Goal: Information Seeking & Learning: Compare options

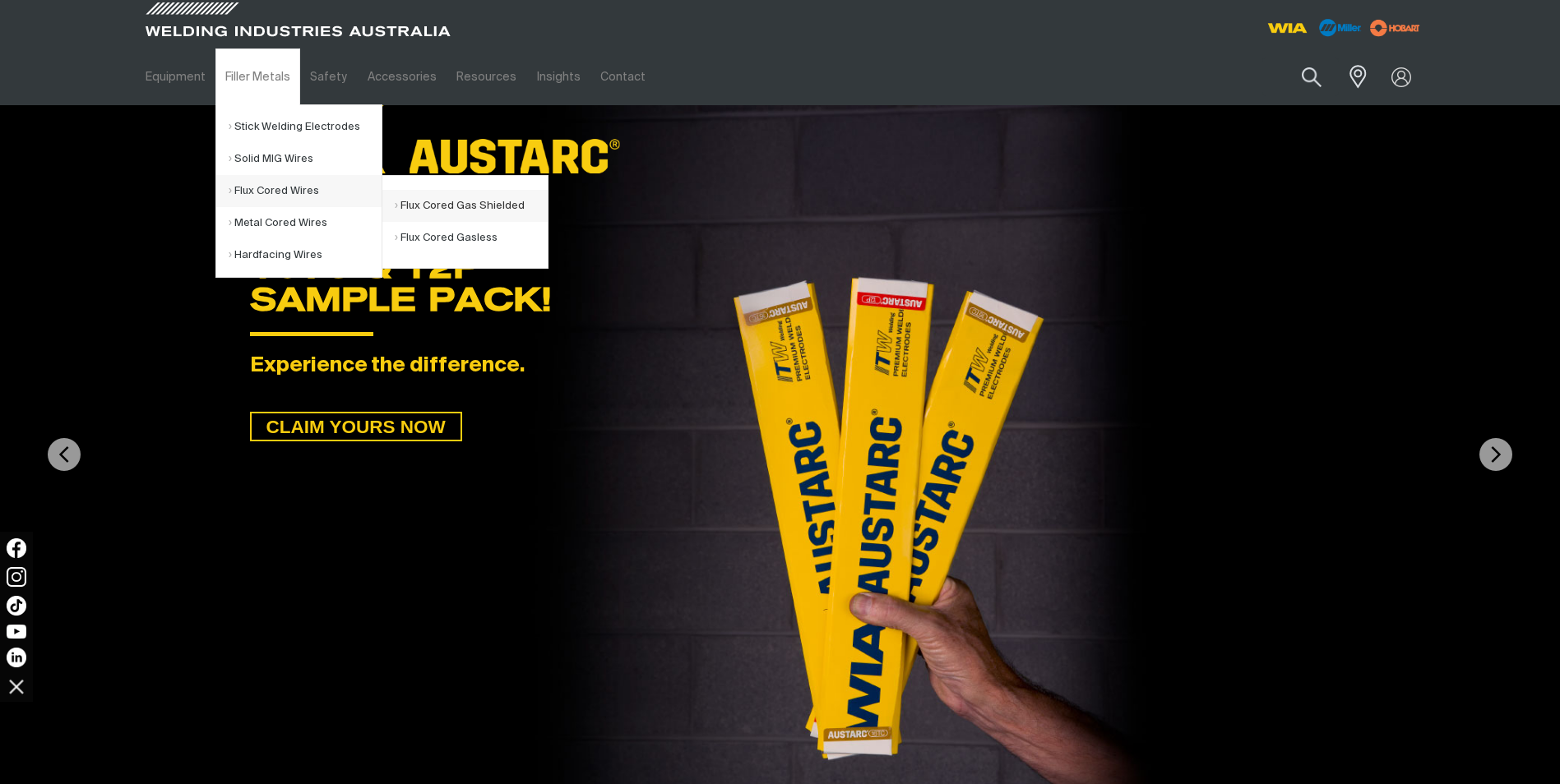
click at [427, 200] on link "Flux Cored Gas Shielded" at bounding box center [471, 206] width 153 height 32
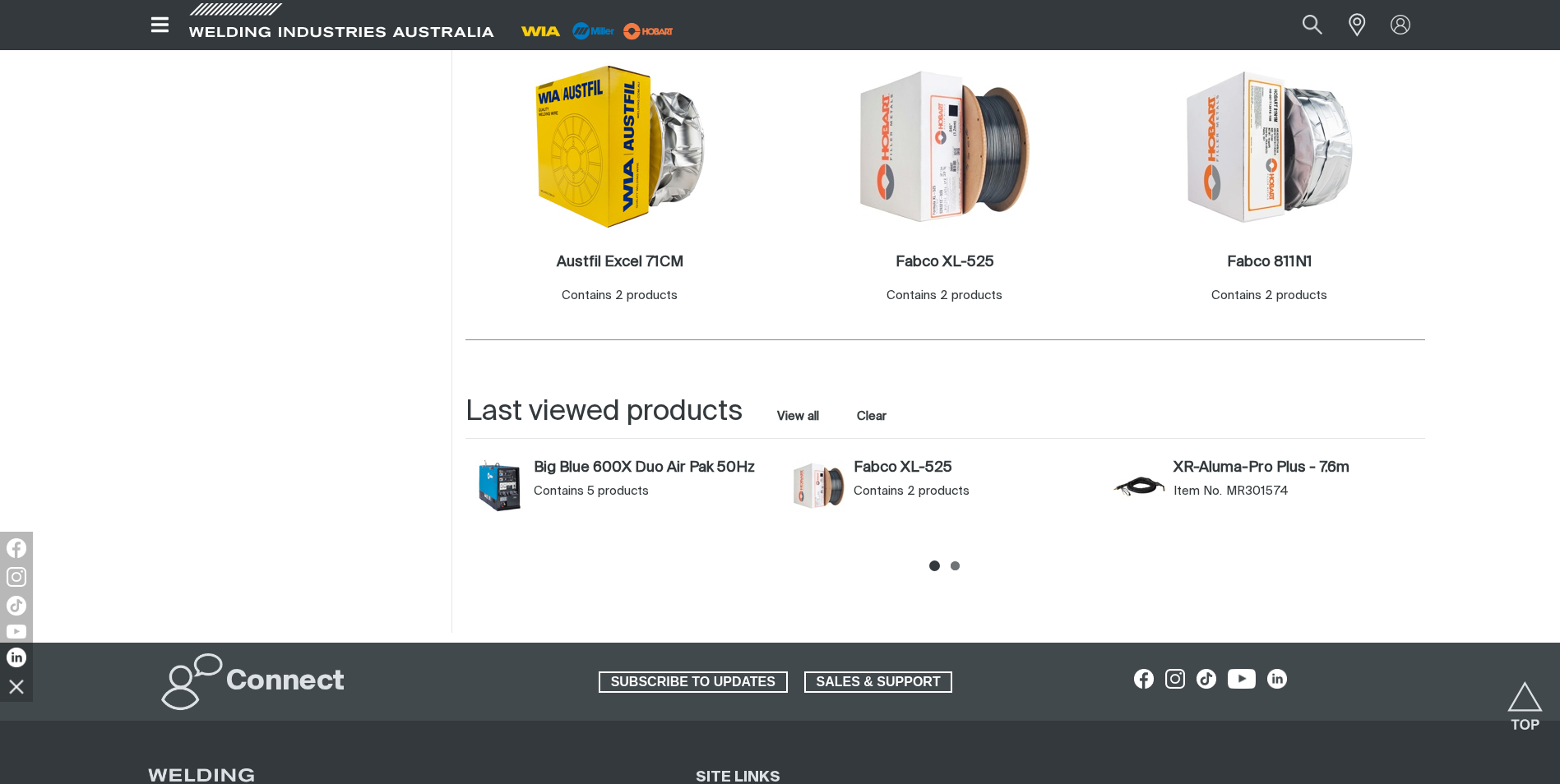
scroll to position [384, 0]
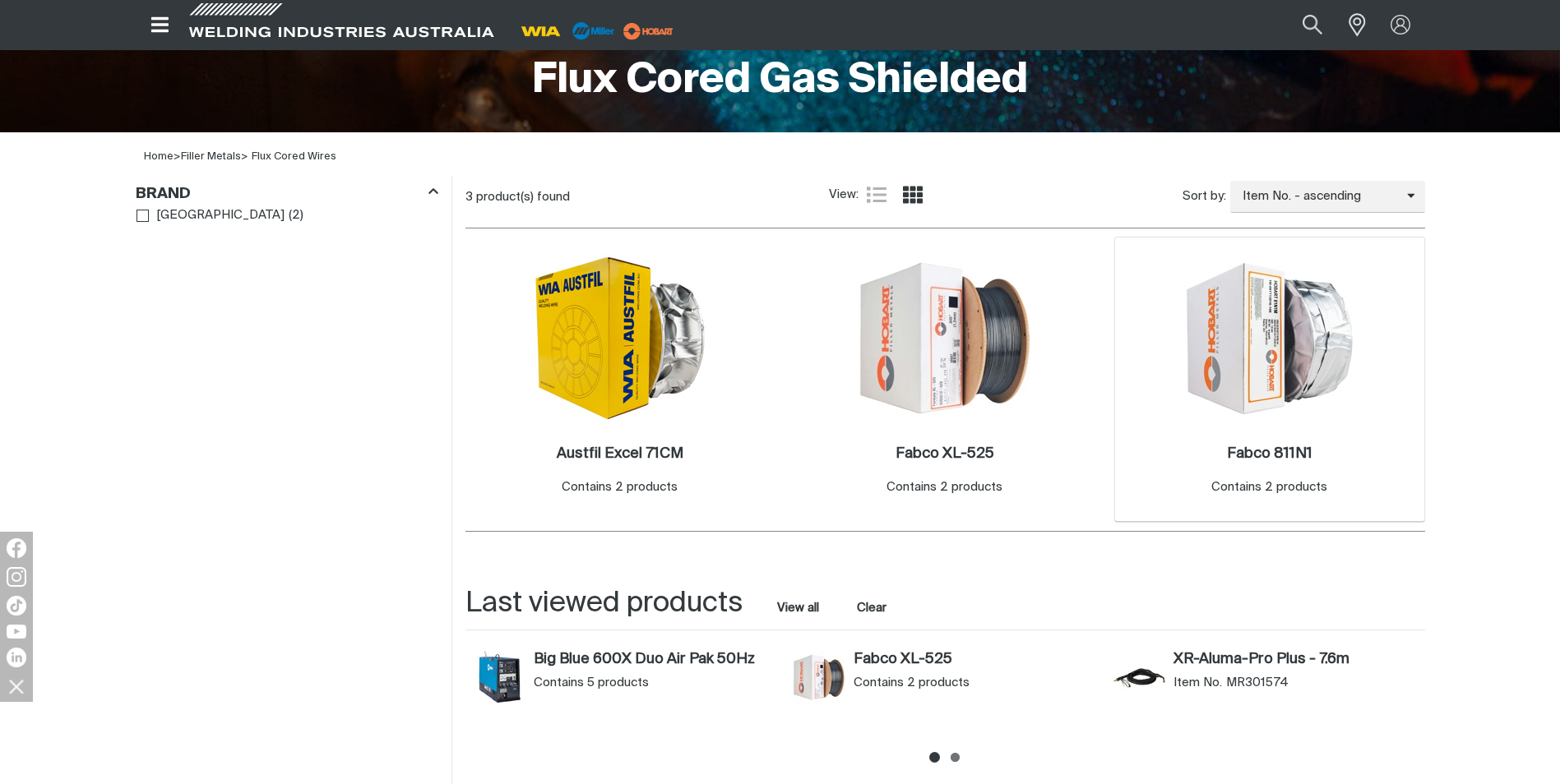
click at [1248, 391] on img at bounding box center [1270, 338] width 176 height 158
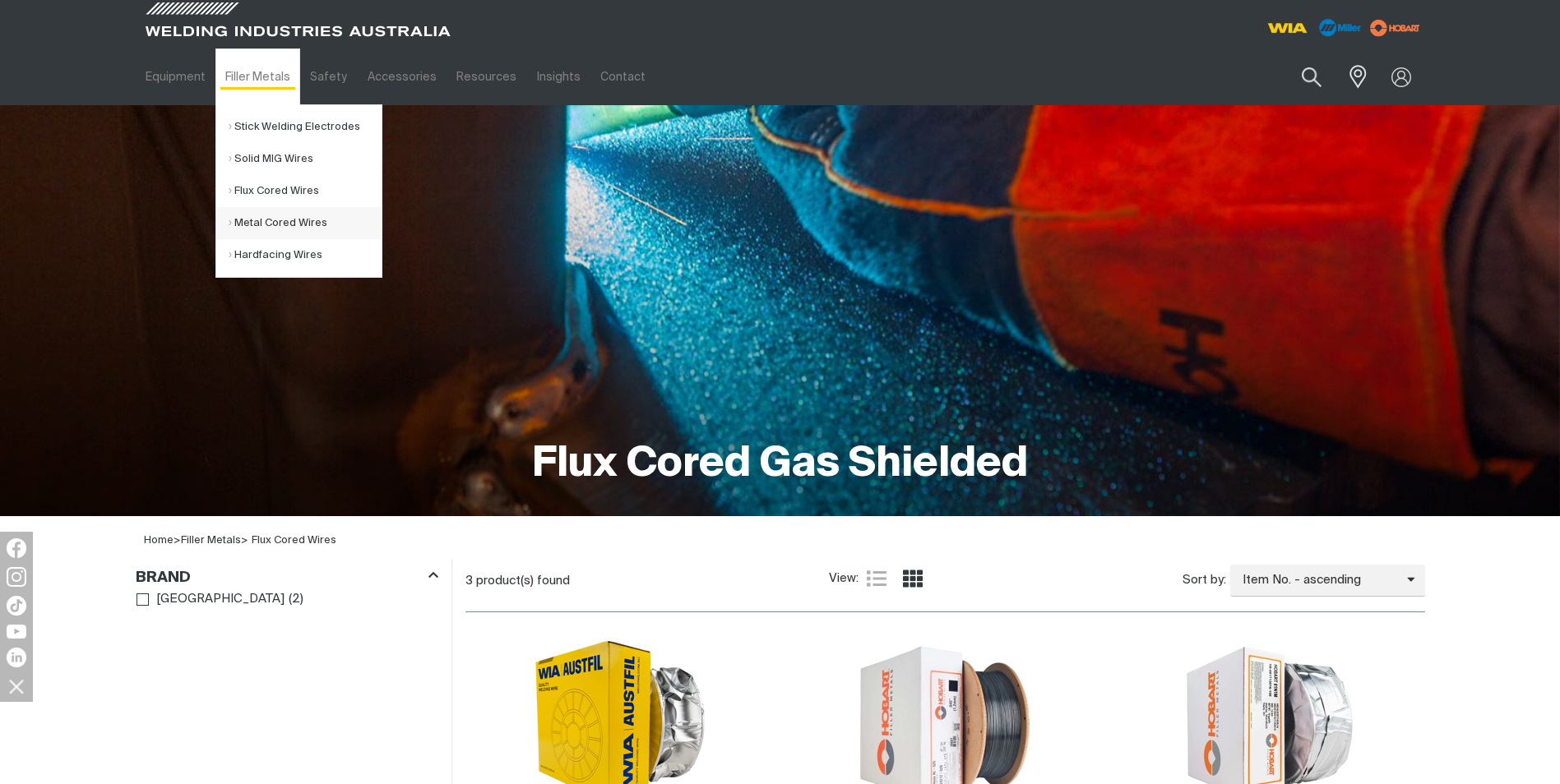
click at [305, 226] on link "Metal Cored Wires" at bounding box center [305, 223] width 153 height 32
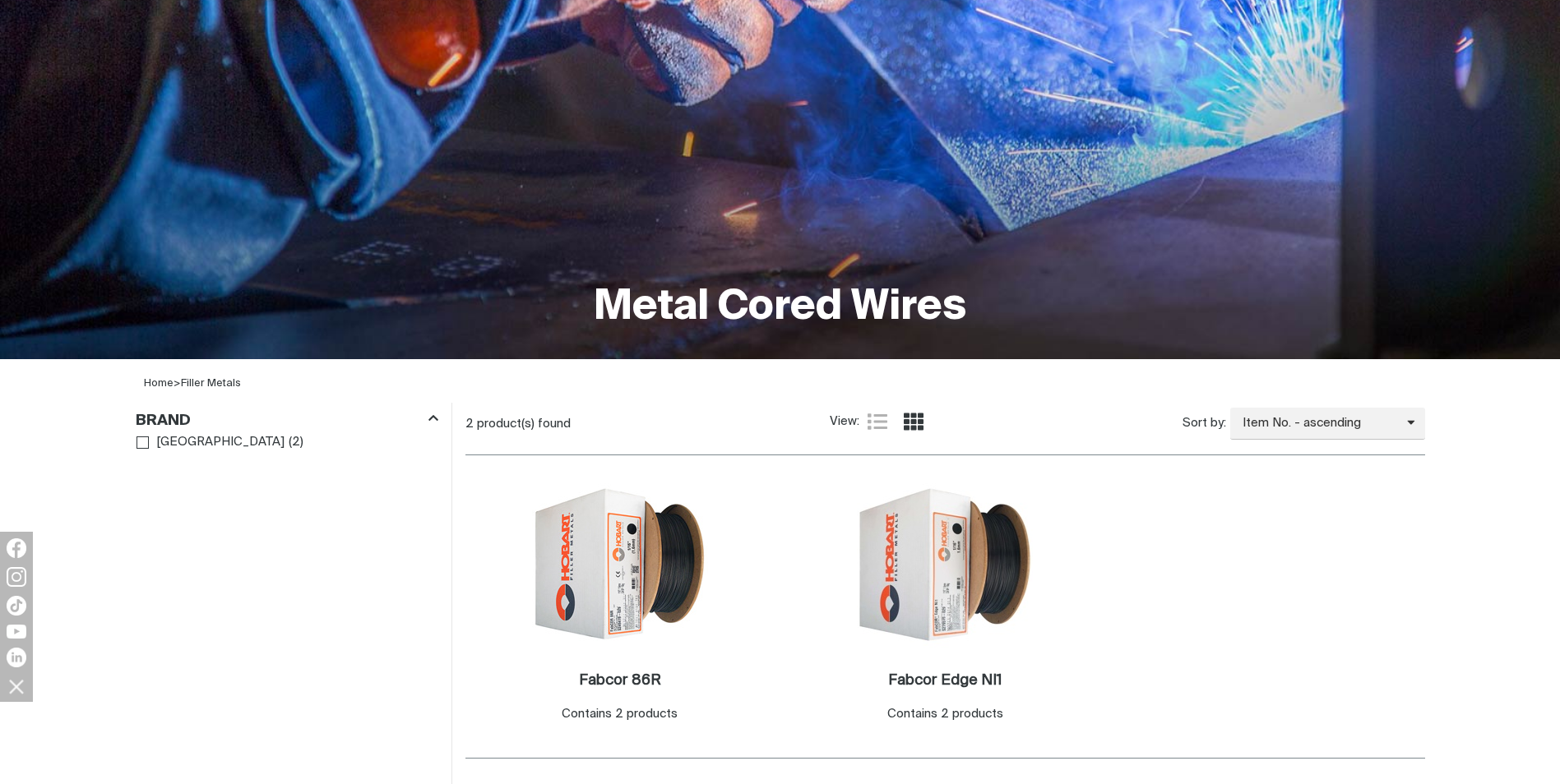
scroll to position [192, 0]
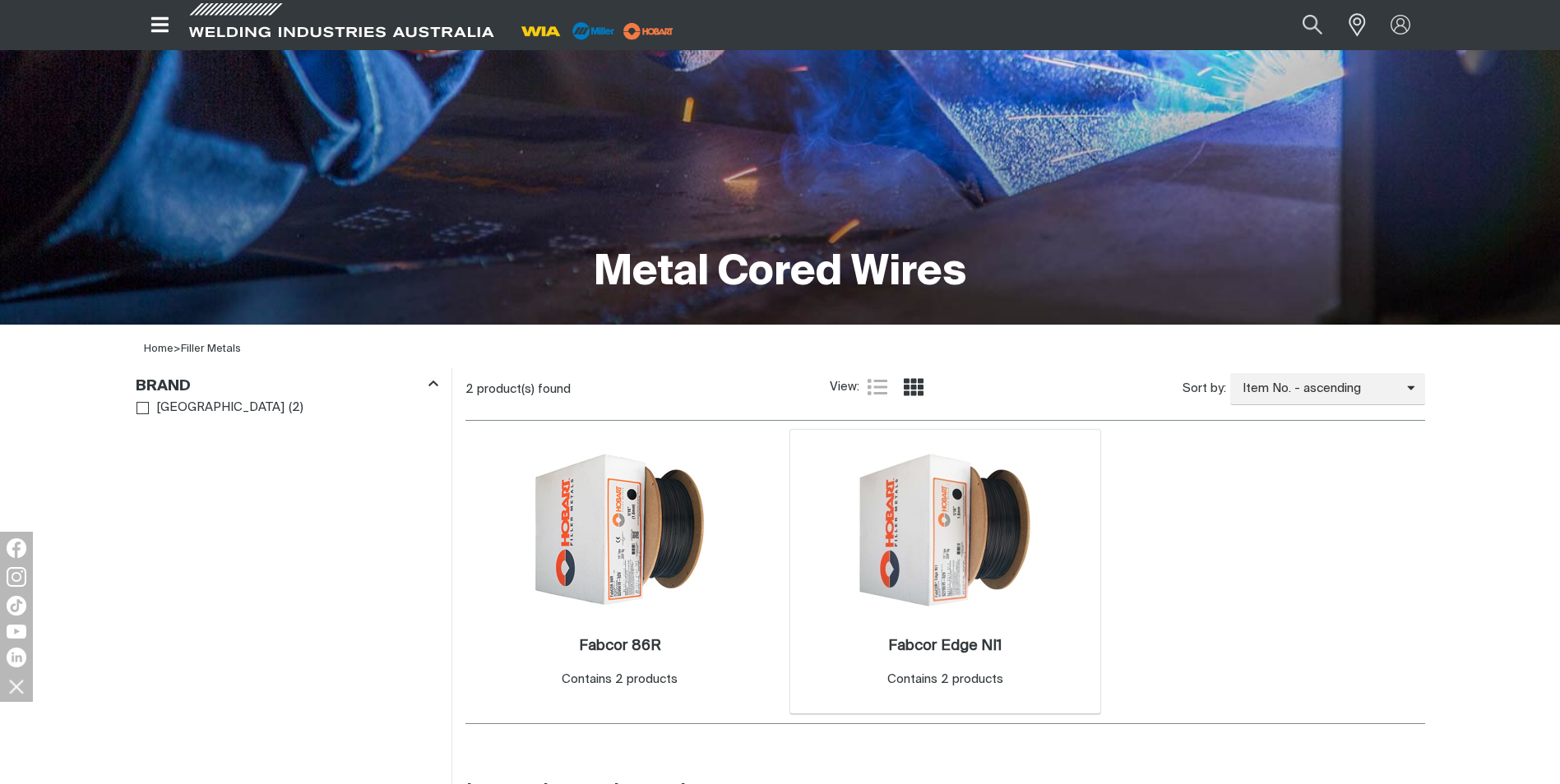
click at [953, 533] on img at bounding box center [945, 530] width 176 height 176
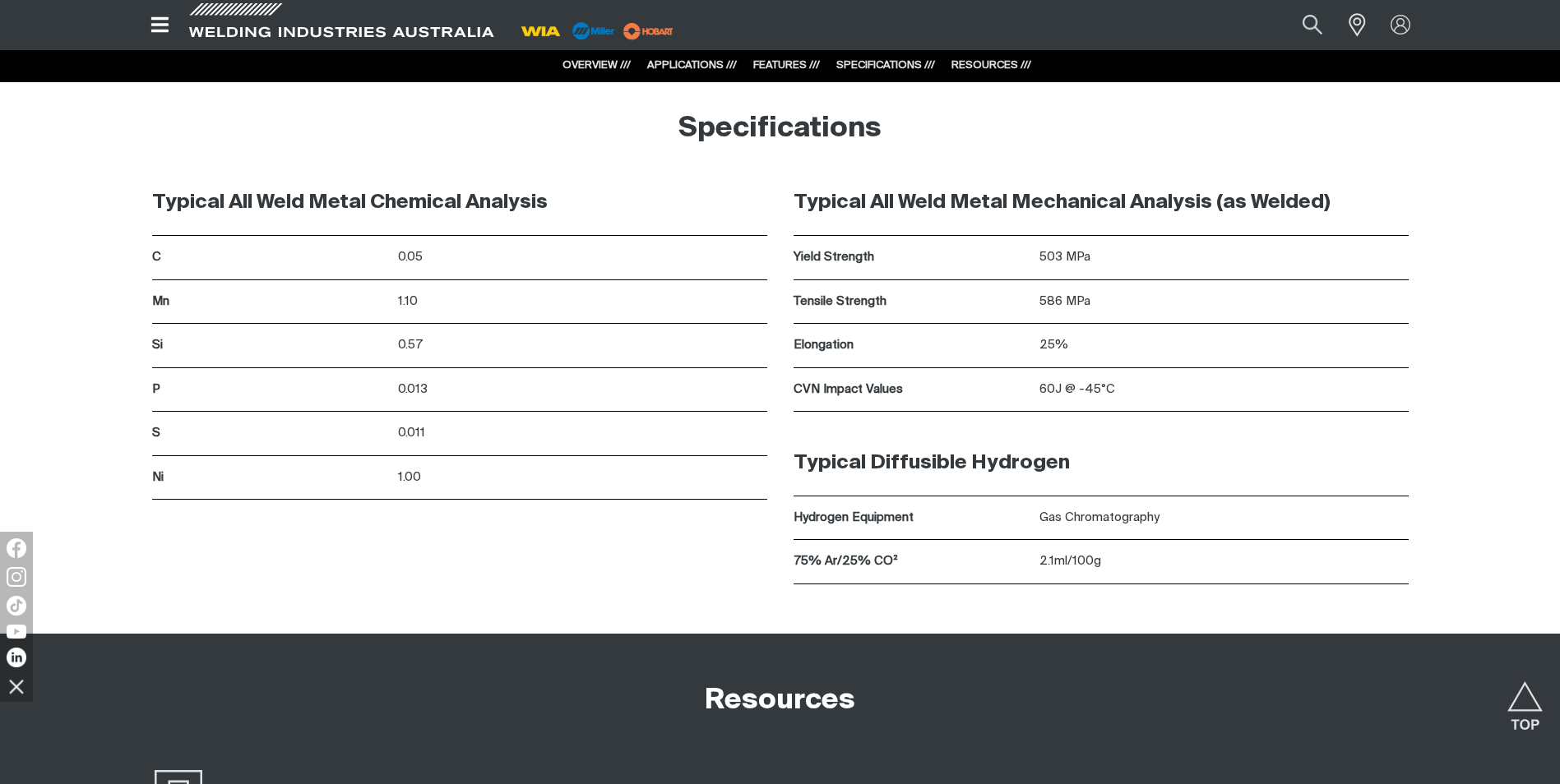
scroll to position [2686, 0]
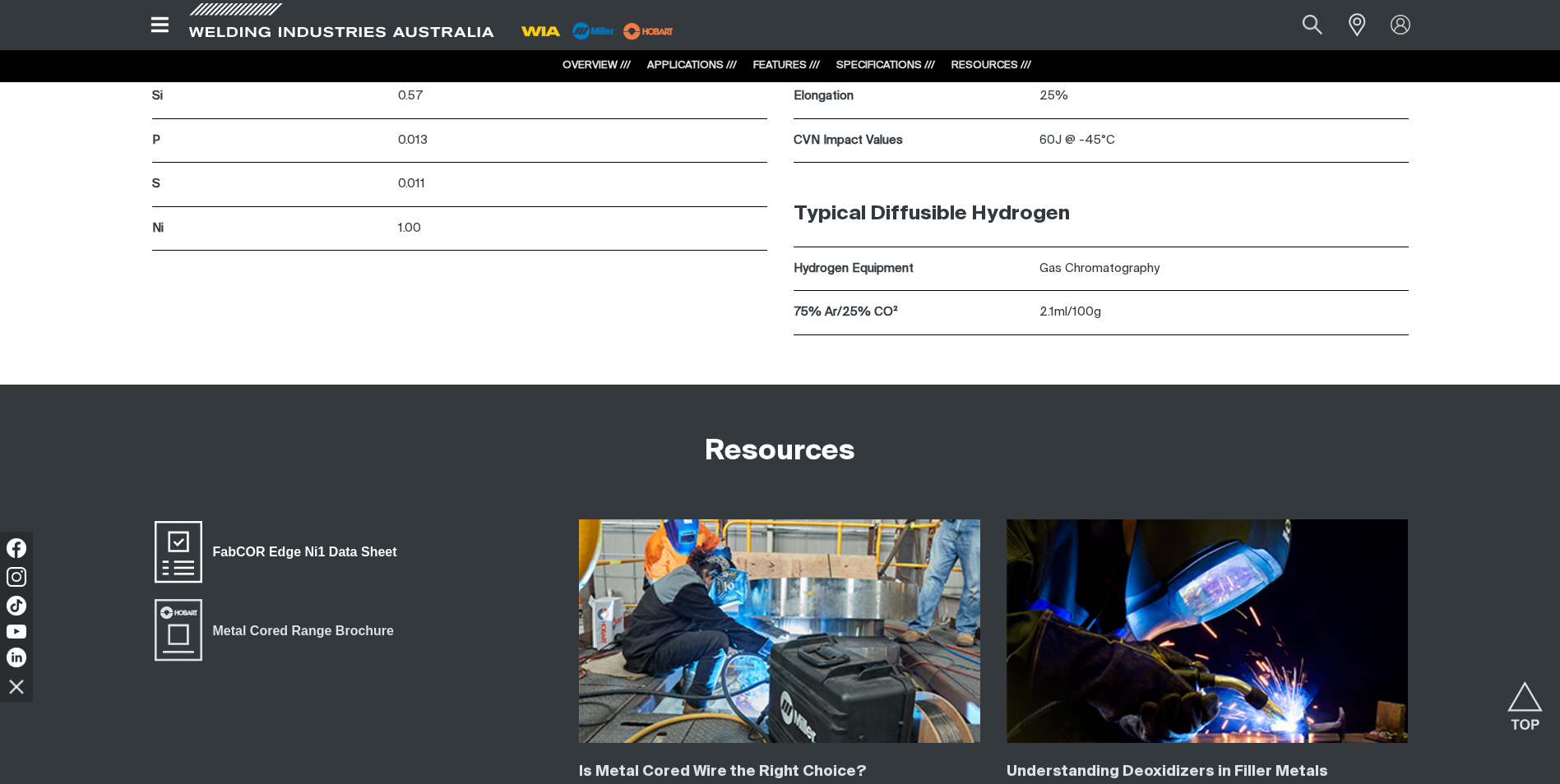
click at [172, 543] on span "FabCOR Edge Ni1 Data Sheet" at bounding box center [178, 552] width 52 height 66
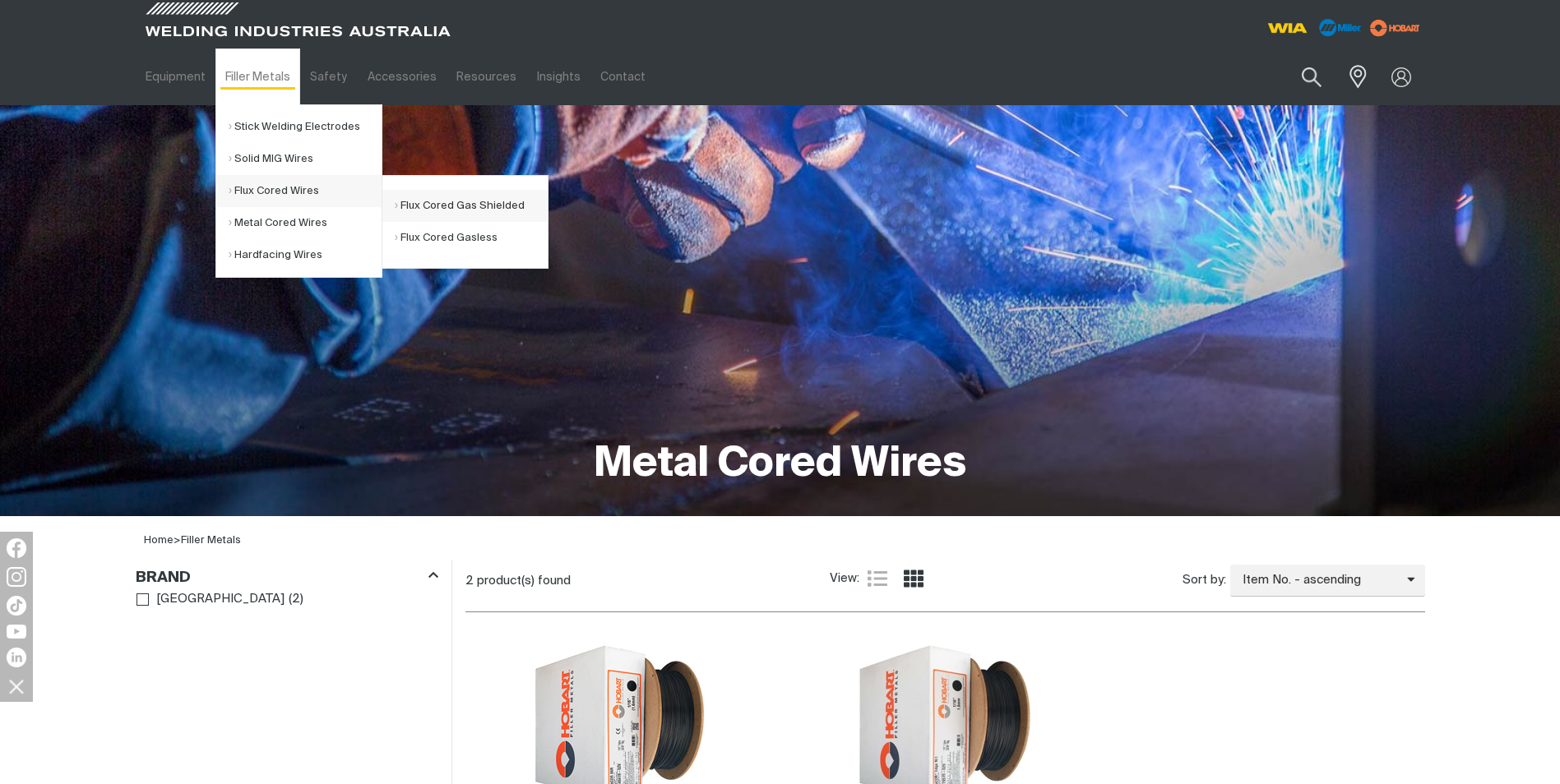
click at [456, 198] on link "Flux Cored Gas Shielded" at bounding box center [471, 206] width 153 height 32
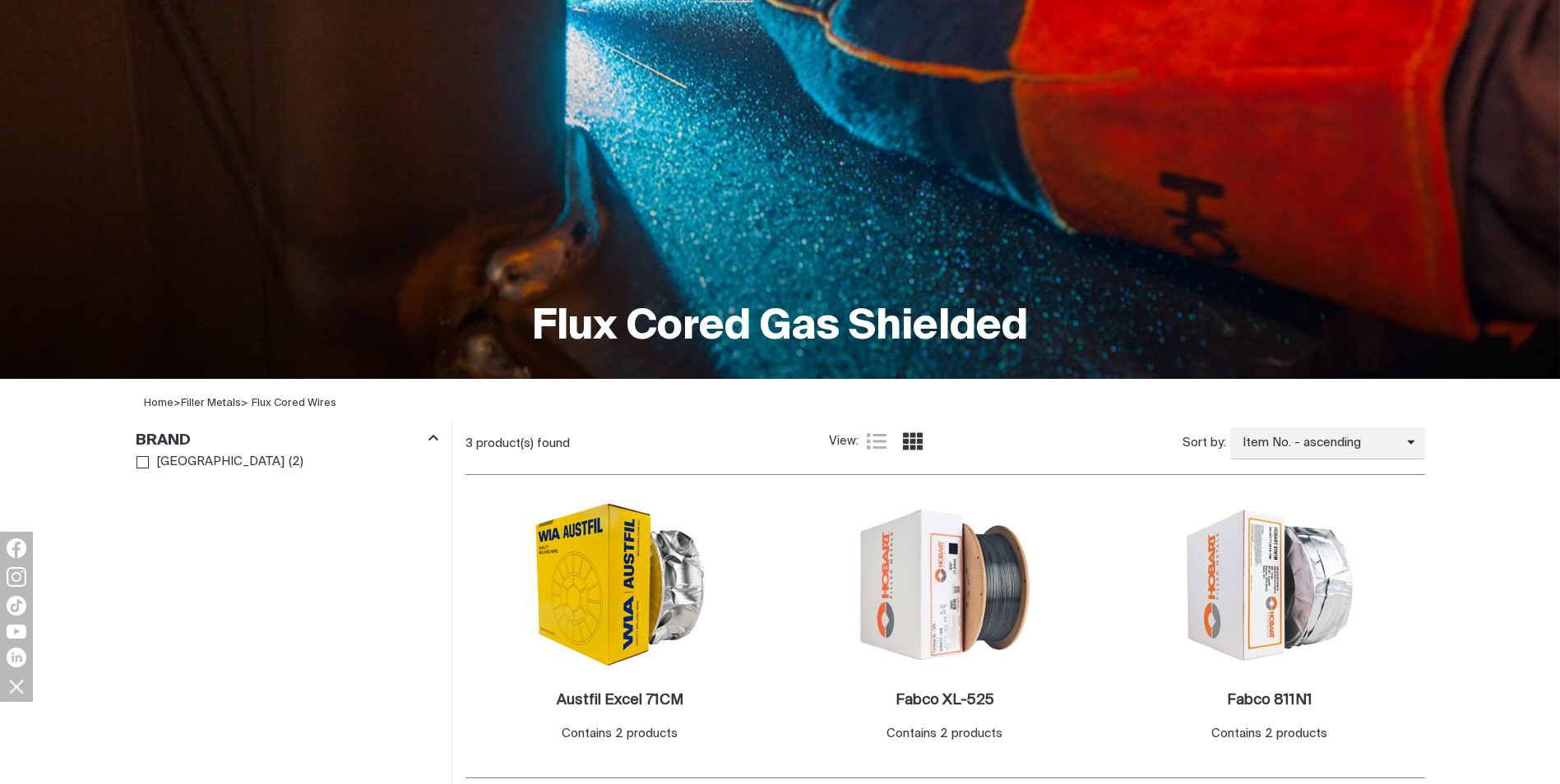
scroll to position [192, 0]
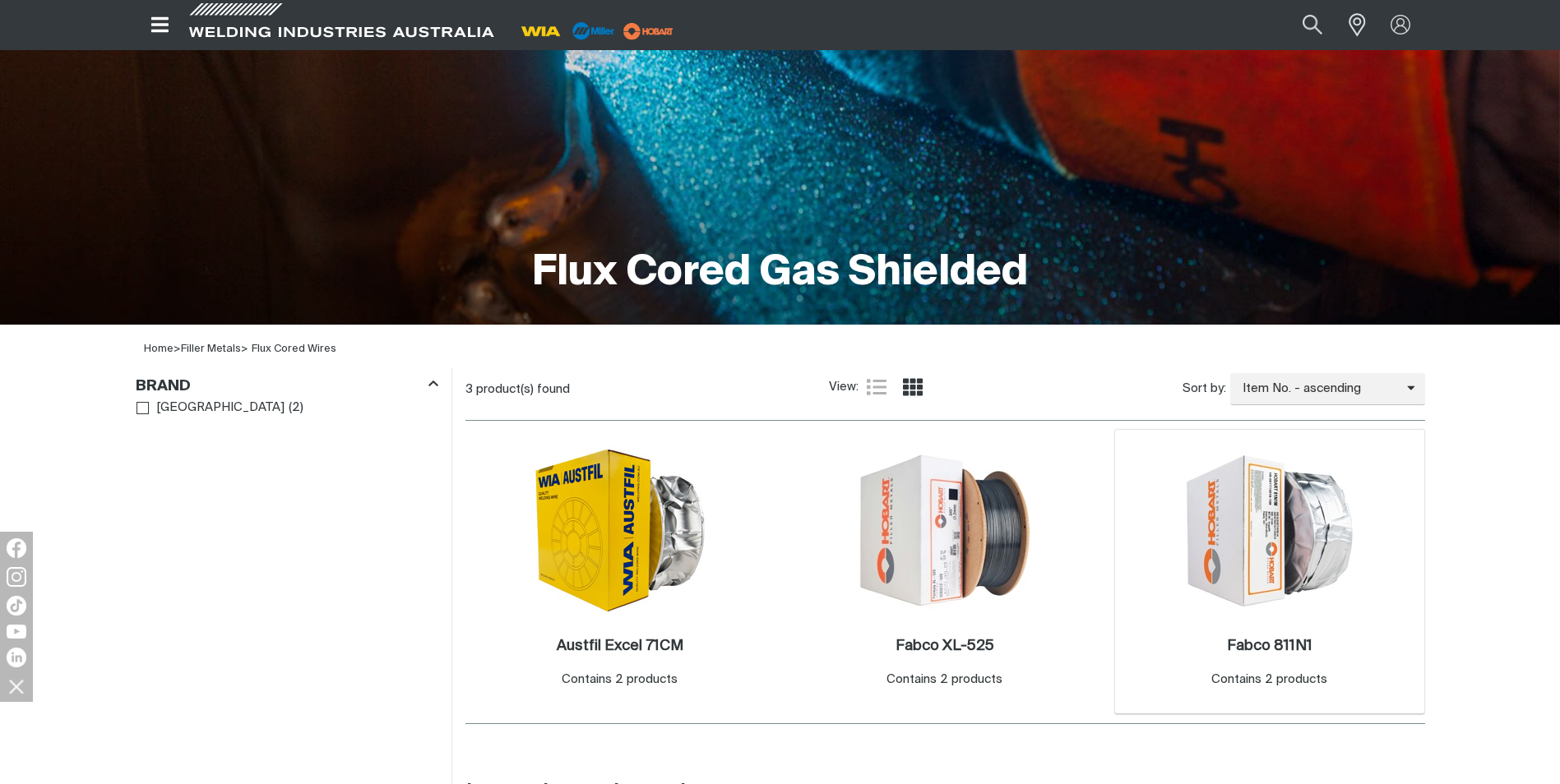
click at [1273, 562] on img at bounding box center [1270, 530] width 176 height 158
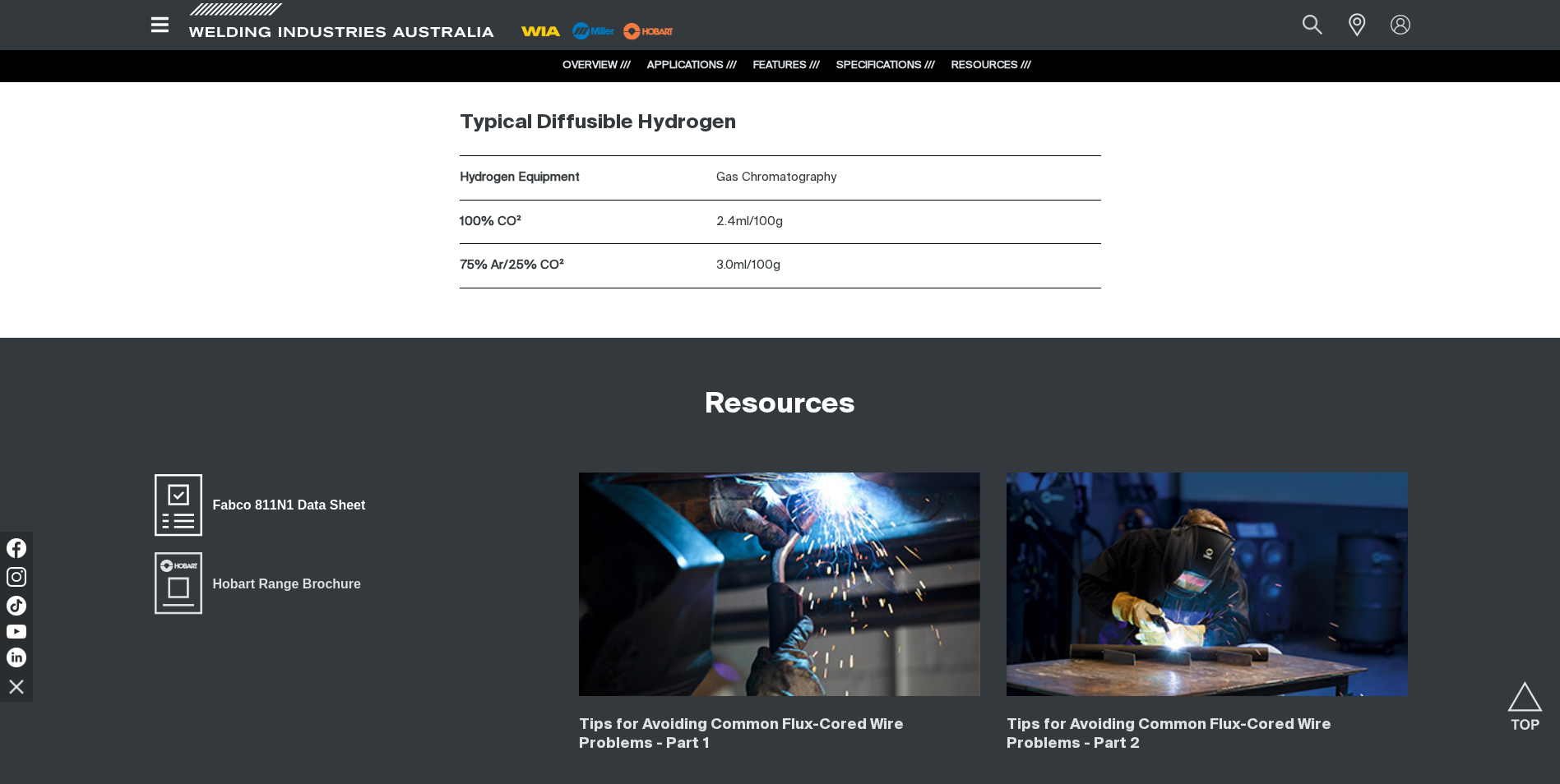
scroll to position [3453, 0]
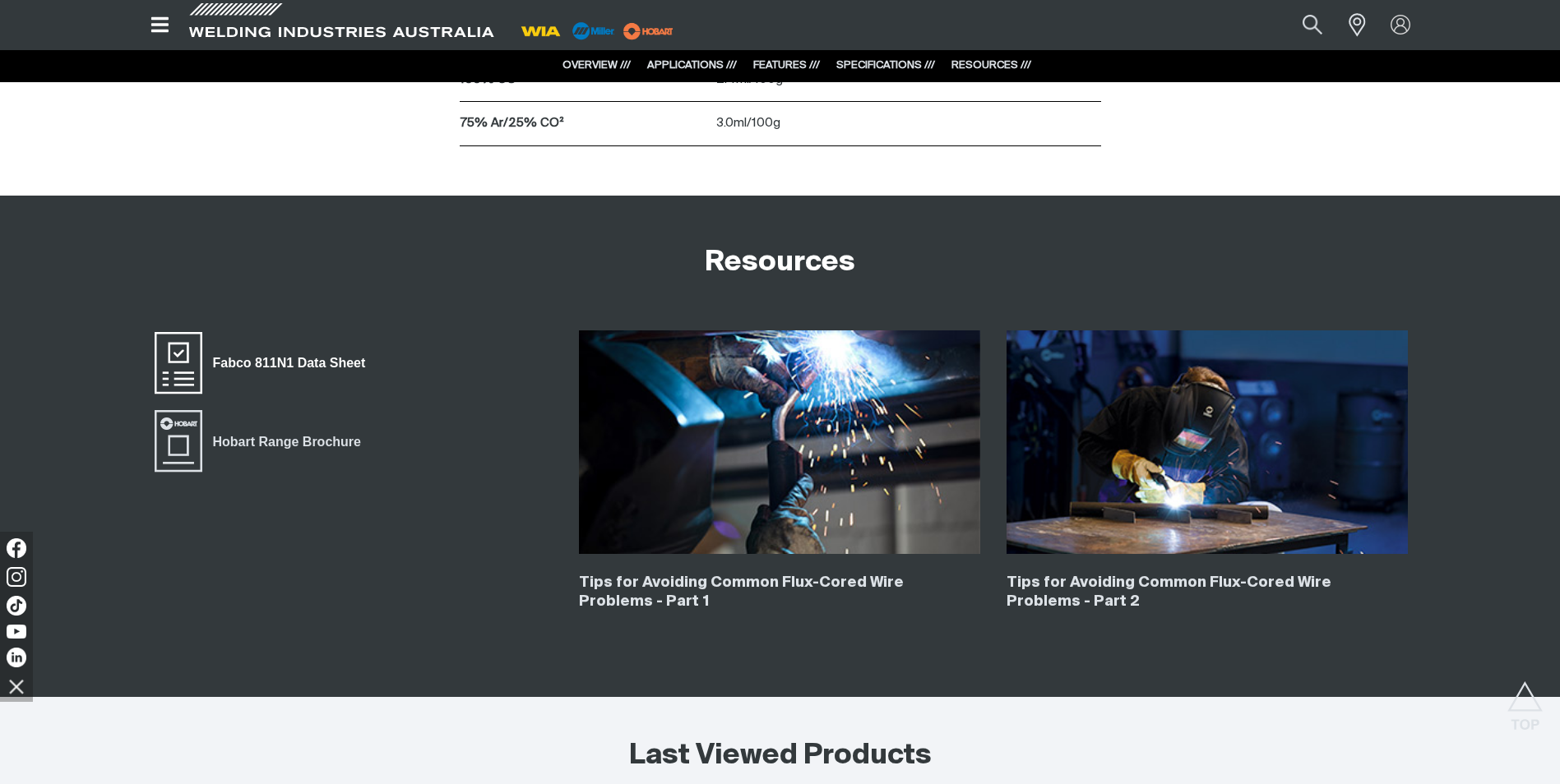
click at [194, 359] on span "Fabco 811N1 Data Sheet" at bounding box center [178, 363] width 52 height 66
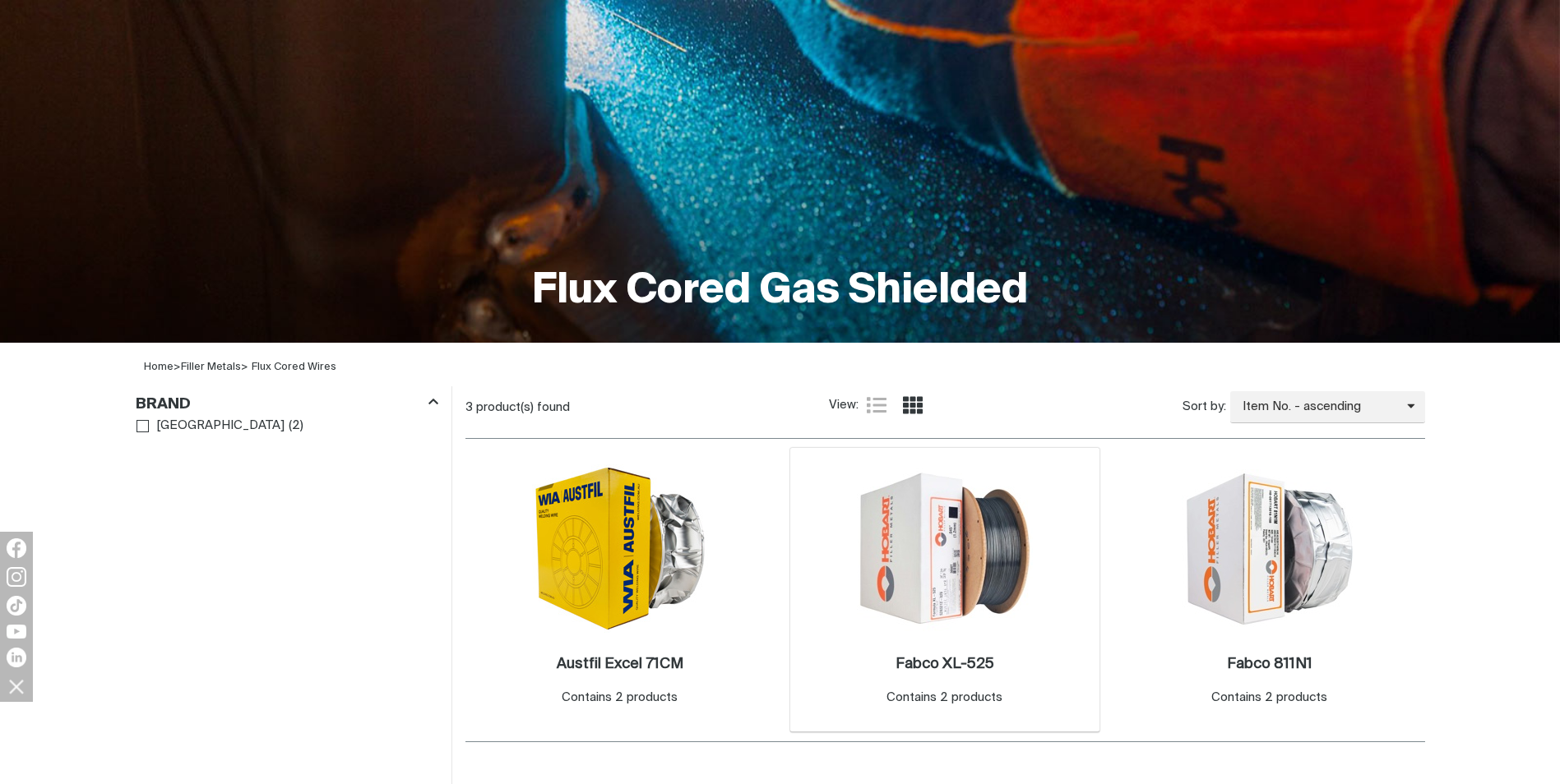
scroll to position [192, 0]
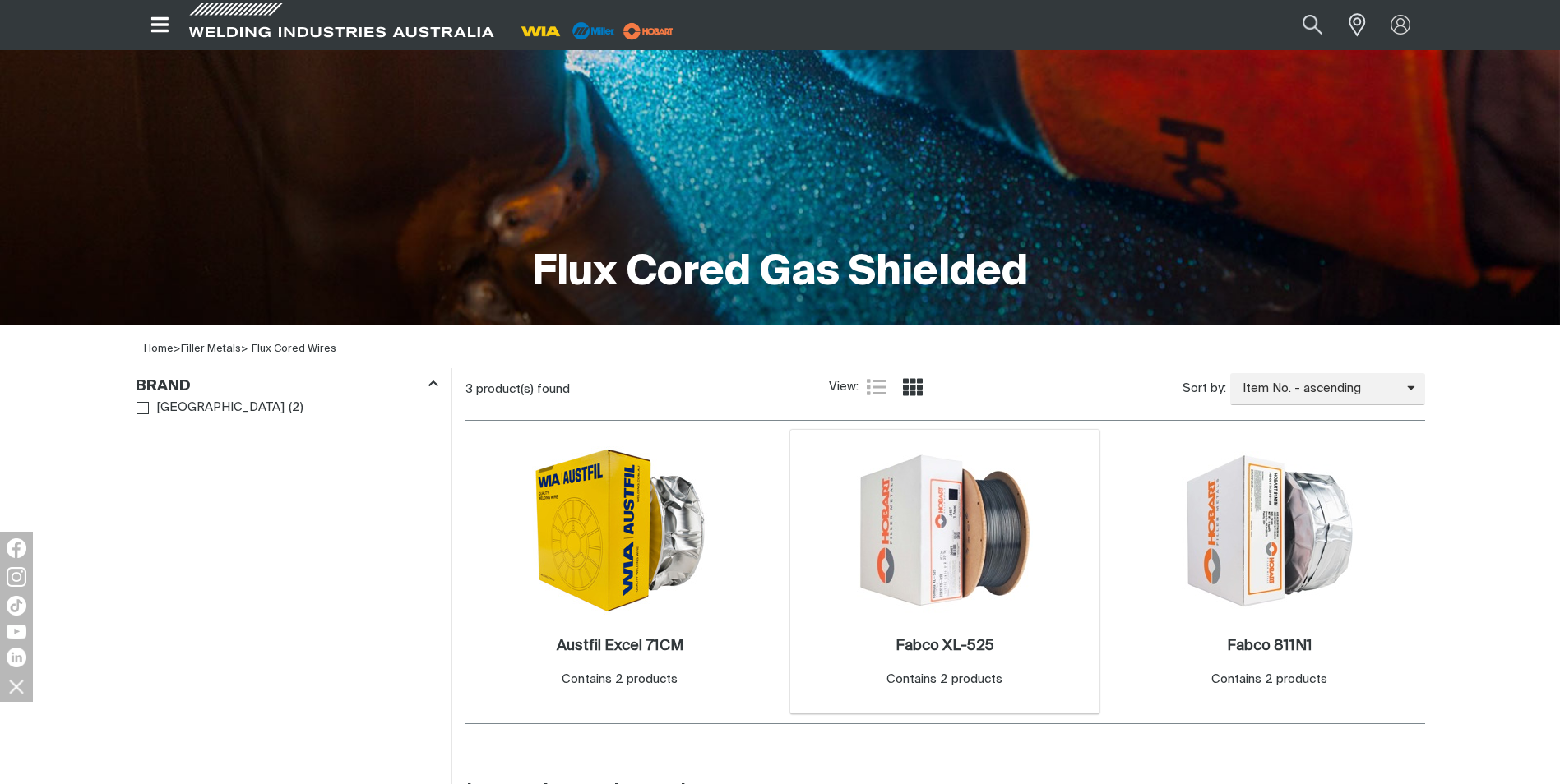
click at [963, 508] on img at bounding box center [945, 530] width 176 height 176
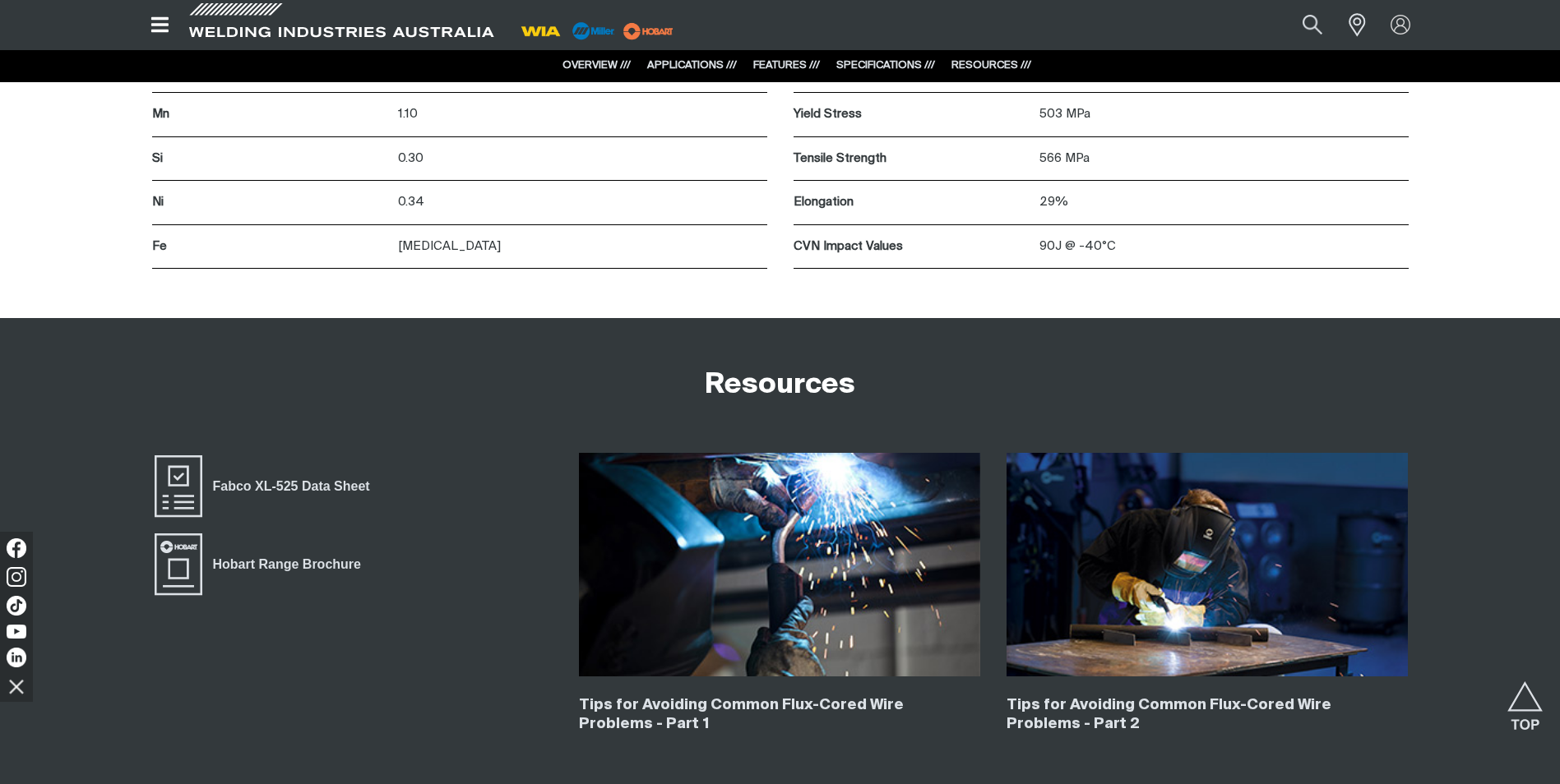
scroll to position [4023, 0]
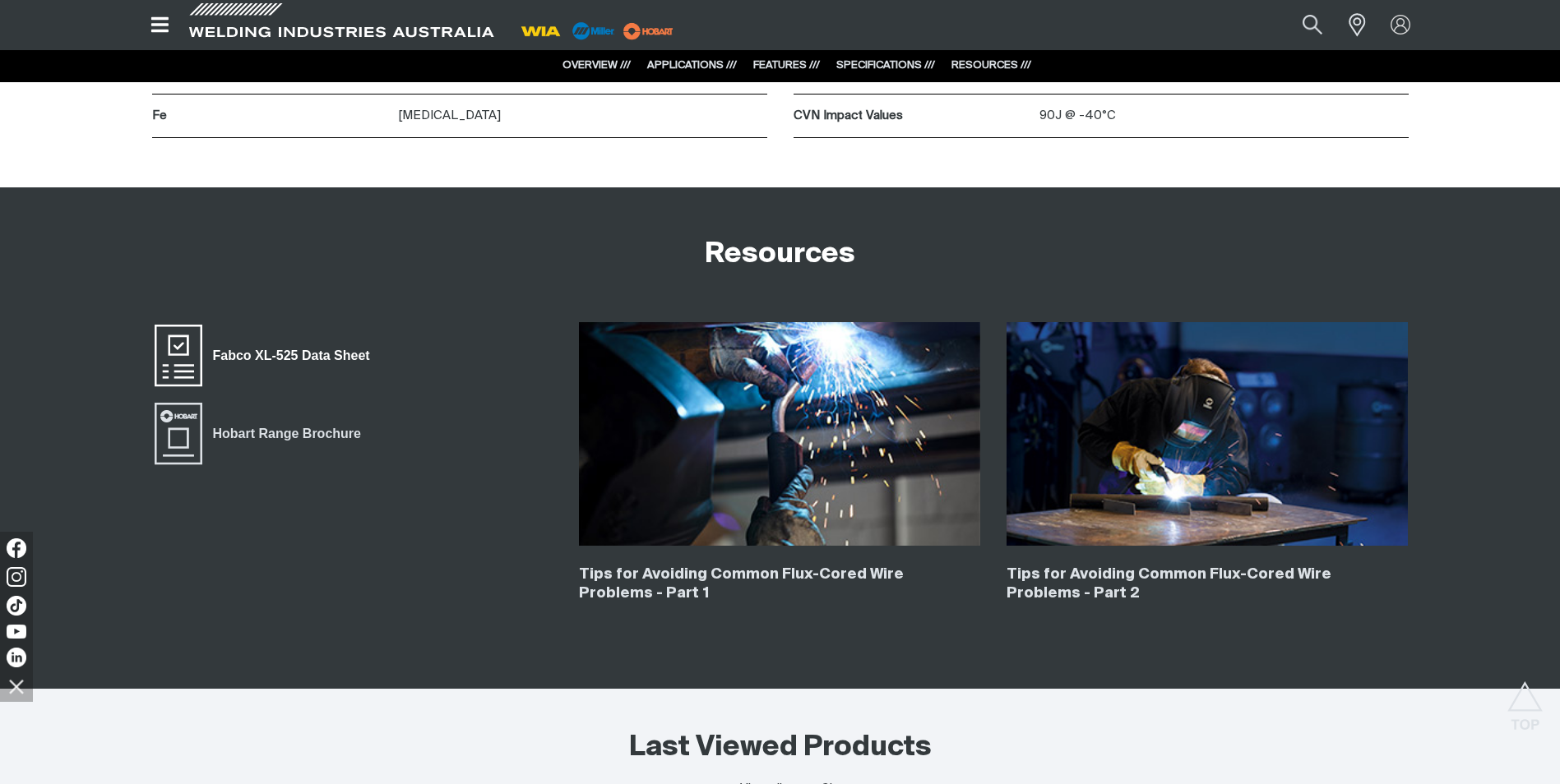
click at [183, 342] on span "Fabco XL-525 Data Sheet" at bounding box center [178, 354] width 52 height 66
